Goal: Book appointment/travel/reservation

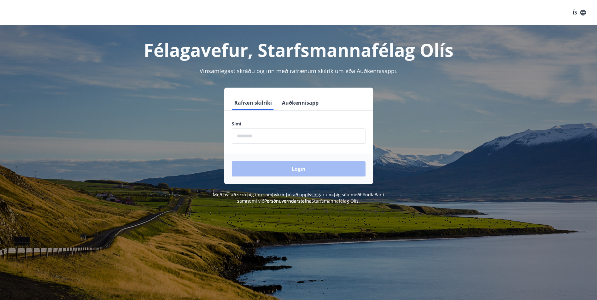
click at [239, 134] on input "phone" at bounding box center [299, 135] width 134 height 15
type input "********"
click at [305, 175] on button "Login" at bounding box center [299, 169] width 134 height 15
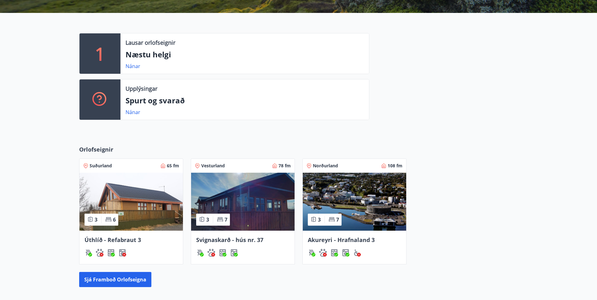
scroll to position [158, 0]
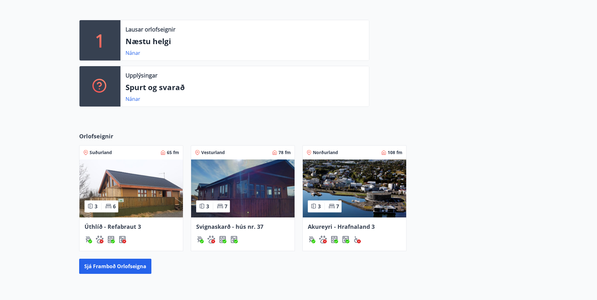
click at [351, 184] on img at bounding box center [354, 189] width 103 height 58
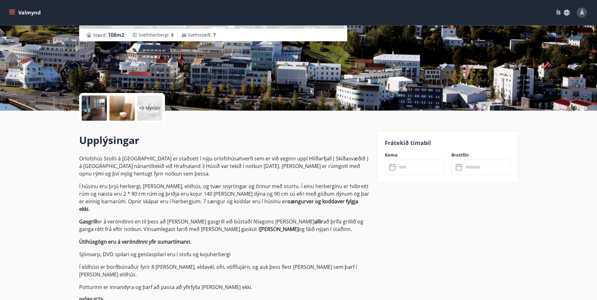
scroll to position [95, 0]
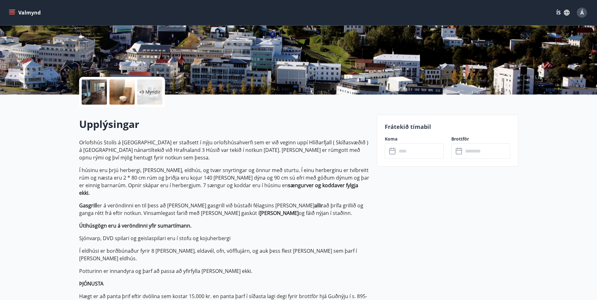
click at [394, 151] on icon at bounding box center [393, 152] width 8 height 8
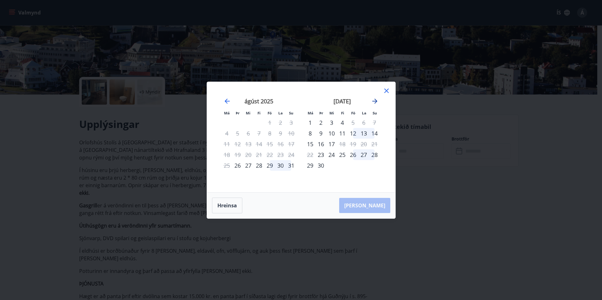
click at [375, 100] on icon "Move forward to switch to the next month." at bounding box center [374, 101] width 5 height 5
click at [353, 143] on div "17" at bounding box center [353, 144] width 11 height 11
drag, startPoint x: 352, startPoint y: 142, endPoint x: 371, endPoint y: 143, distance: 19.3
click at [371, 143] on tr "13 14 15 16 17 18 19" at bounding box center [342, 144] width 75 height 11
click at [363, 143] on div "18" at bounding box center [363, 144] width 11 height 11
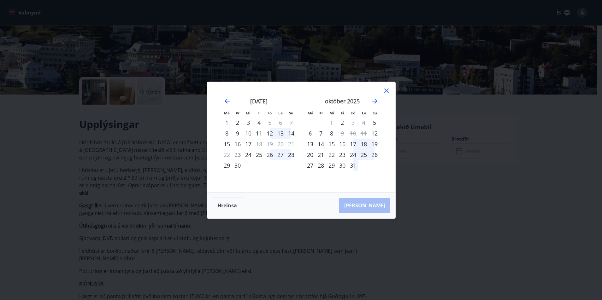
click at [363, 143] on div "18" at bounding box center [363, 144] width 11 height 11
click at [377, 205] on div "Hreinsa Taka Frá" at bounding box center [301, 206] width 188 height 26
click at [385, 90] on icon at bounding box center [386, 91] width 4 height 4
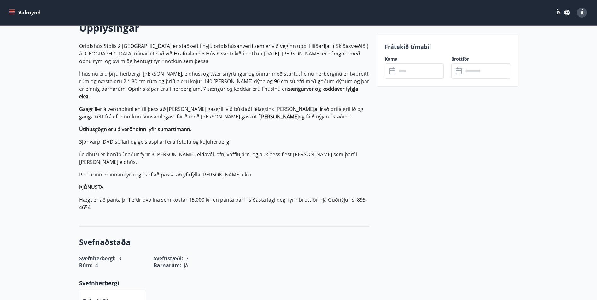
scroll to position [188, 0]
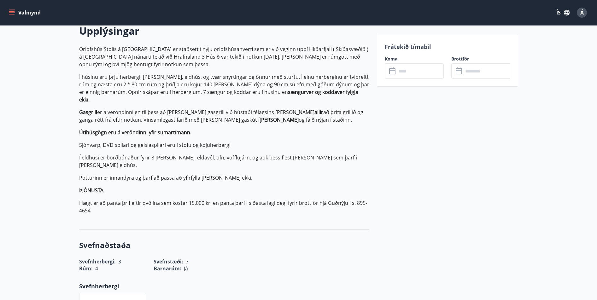
click at [391, 71] on icon at bounding box center [393, 72] width 8 height 8
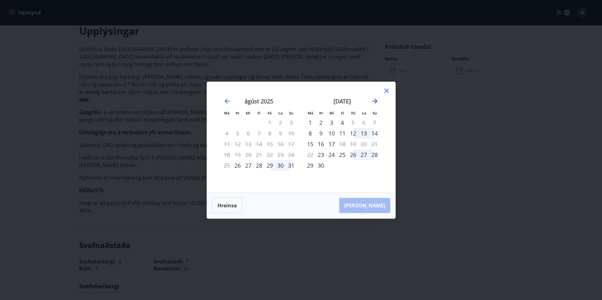
click at [374, 100] on icon "Move forward to switch to the next month." at bounding box center [375, 101] width 8 height 8
click at [353, 142] on div "17" at bounding box center [353, 144] width 11 height 11
click at [385, 91] on icon at bounding box center [387, 91] width 8 height 8
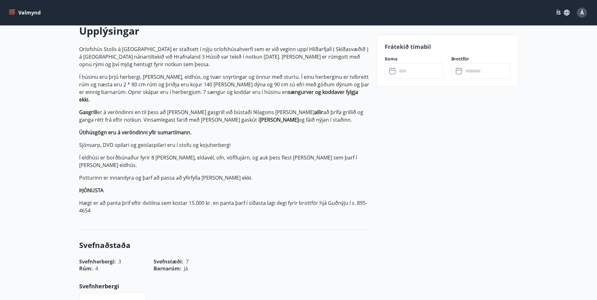
click at [459, 71] on icon at bounding box center [460, 72] width 8 height 8
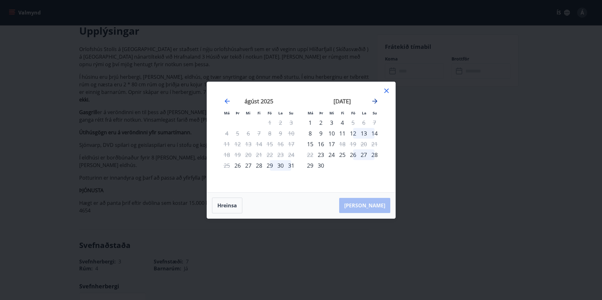
click at [373, 99] on icon "Move forward to switch to the next month." at bounding box center [375, 101] width 8 height 8
click at [373, 143] on div "19" at bounding box center [374, 144] width 11 height 11
click at [373, 205] on div "Hreinsa Taka Frá" at bounding box center [301, 206] width 188 height 26
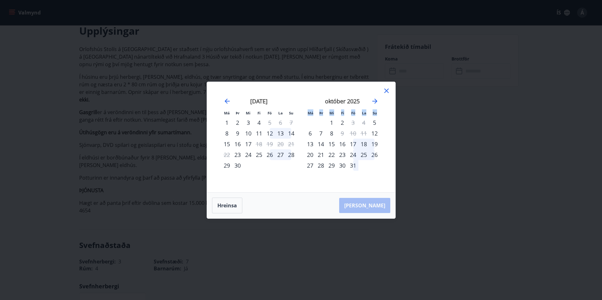
click at [373, 205] on div "Hreinsa Taka Frá" at bounding box center [301, 206] width 188 height 26
click at [368, 195] on div "Hreinsa Taka Frá" at bounding box center [301, 206] width 188 height 26
drag, startPoint x: 382, startPoint y: 210, endPoint x: 382, endPoint y: 205, distance: 5.4
click at [381, 209] on div "Hreinsa Taka Frá" at bounding box center [301, 206] width 188 height 26
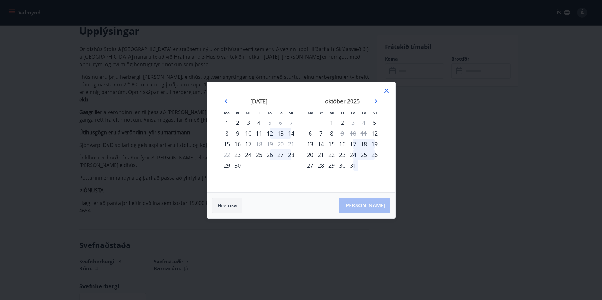
click at [230, 205] on button "Hreinsa" at bounding box center [227, 206] width 30 height 16
click at [376, 100] on icon "Move forward to switch to the next month." at bounding box center [374, 101] width 5 height 5
click at [352, 143] on div "17" at bounding box center [353, 144] width 11 height 11
click at [363, 144] on div "18" at bounding box center [363, 144] width 11 height 11
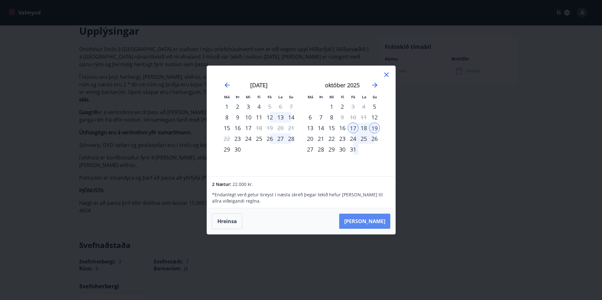
click at [372, 218] on button "Taka Frá" at bounding box center [364, 221] width 51 height 15
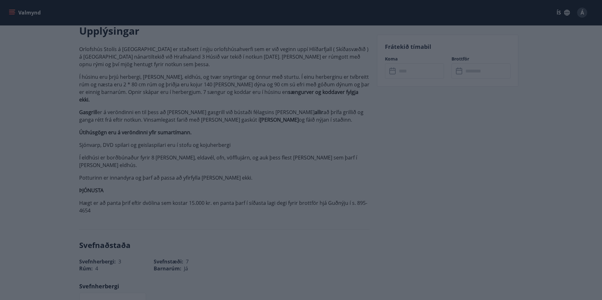
type input "******"
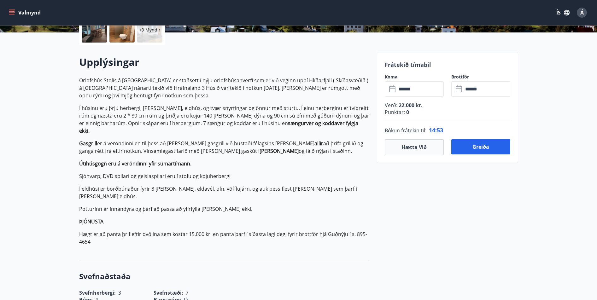
scroll to position [156, 0]
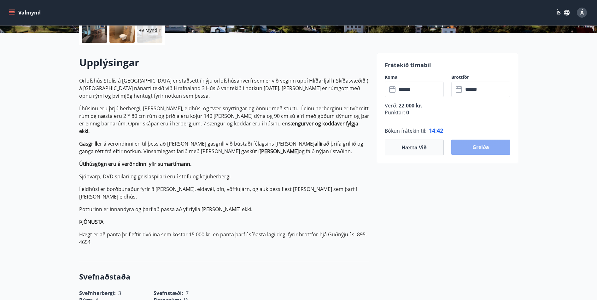
click at [483, 146] on button "Greiða" at bounding box center [480, 147] width 59 height 15
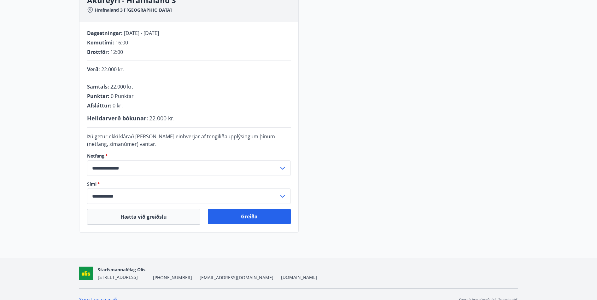
scroll to position [117, 0]
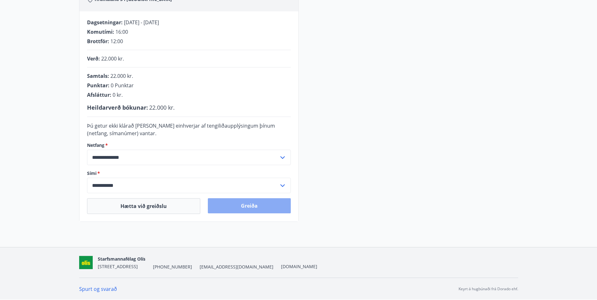
click at [246, 203] on button "Greiða" at bounding box center [249, 205] width 83 height 15
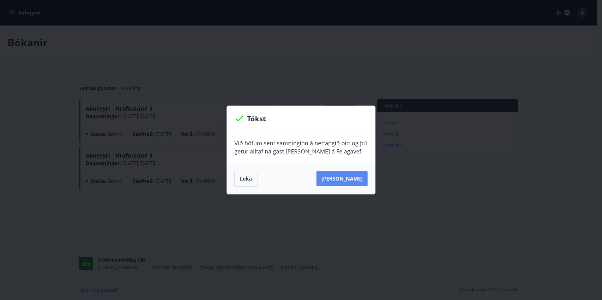
click at [340, 179] on button "Sjá samning" at bounding box center [341, 178] width 51 height 15
click at [428, 191] on div "Tókst Við höfum sent samninginn á netfangið þitt og þú getur alltaf nálgast han…" at bounding box center [301, 150] width 602 height 300
